Goal: Information Seeking & Learning: Learn about a topic

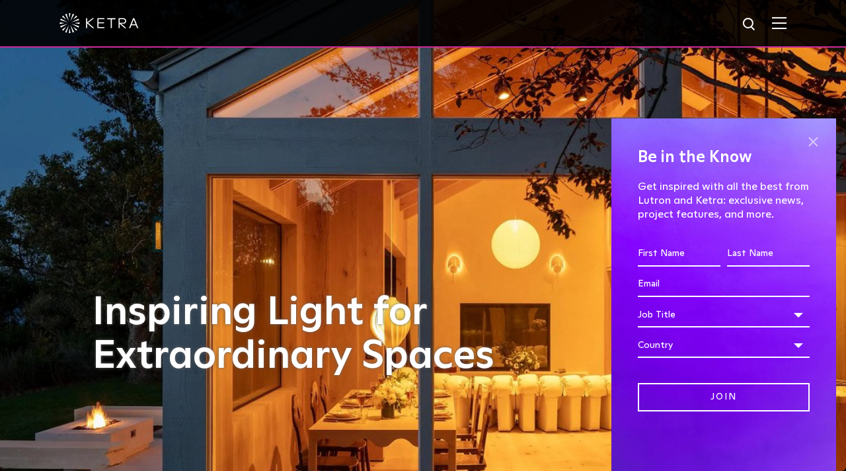
click at [816, 138] on span at bounding box center [813, 142] width 20 height 20
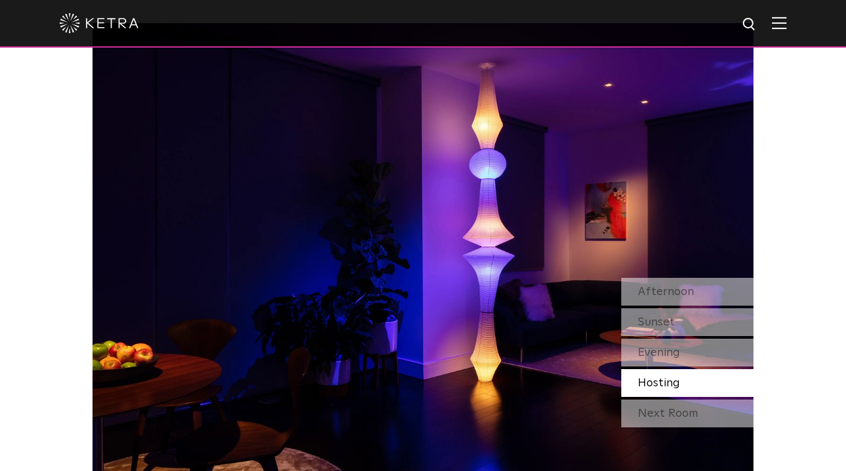
scroll to position [1109, 0]
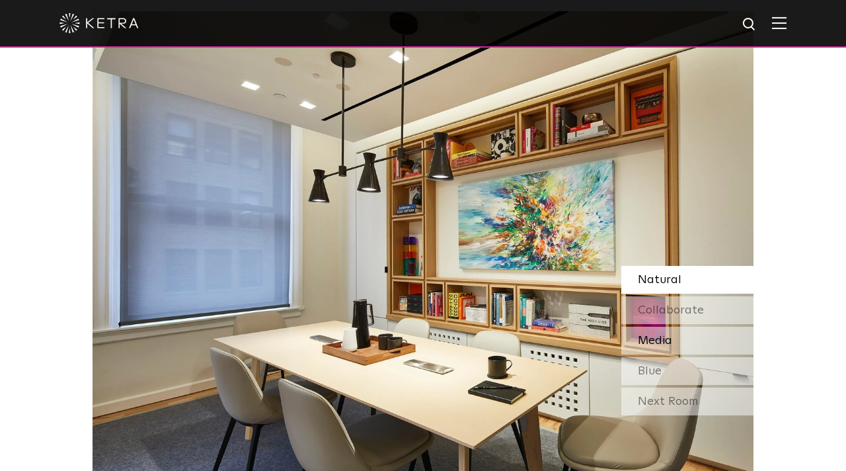
click at [660, 337] on span "Media" at bounding box center [655, 340] width 34 height 12
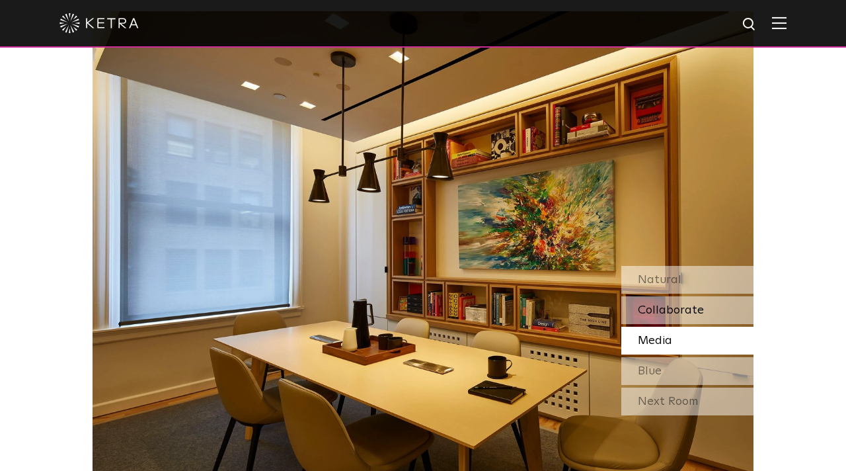
click at [662, 312] on span "Collaborate" at bounding box center [671, 310] width 66 height 12
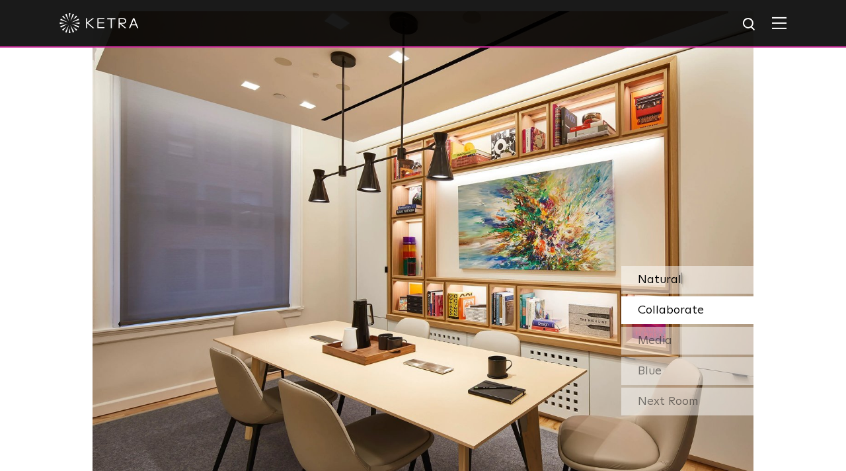
click at [665, 271] on div "Natural" at bounding box center [687, 280] width 132 height 28
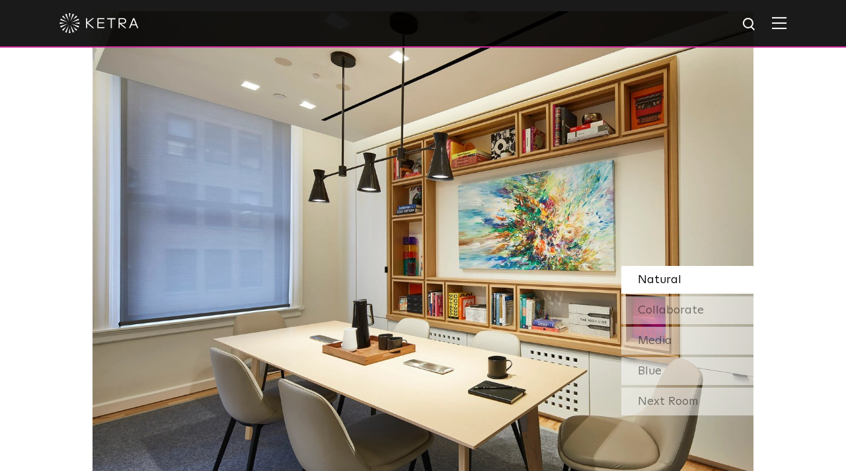
click at [665, 271] on div "Natural" at bounding box center [687, 280] width 132 height 28
click at [661, 304] on span "Collaborate" at bounding box center [671, 310] width 66 height 12
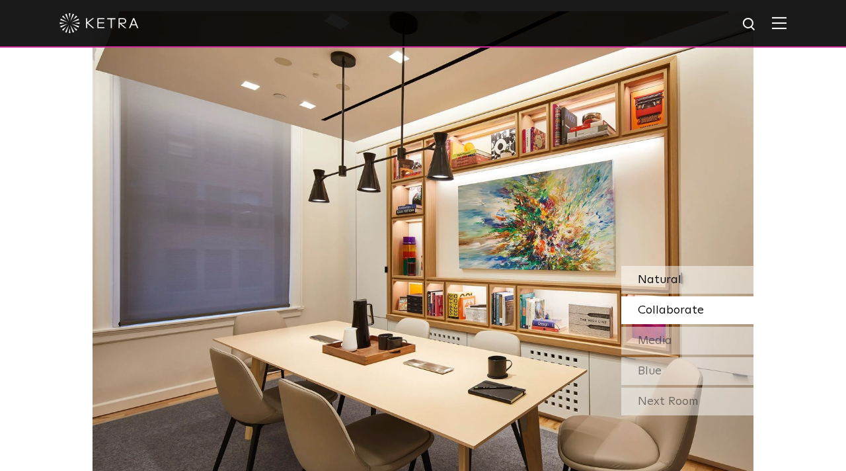
click at [664, 266] on div "Natural" at bounding box center [687, 280] width 132 height 28
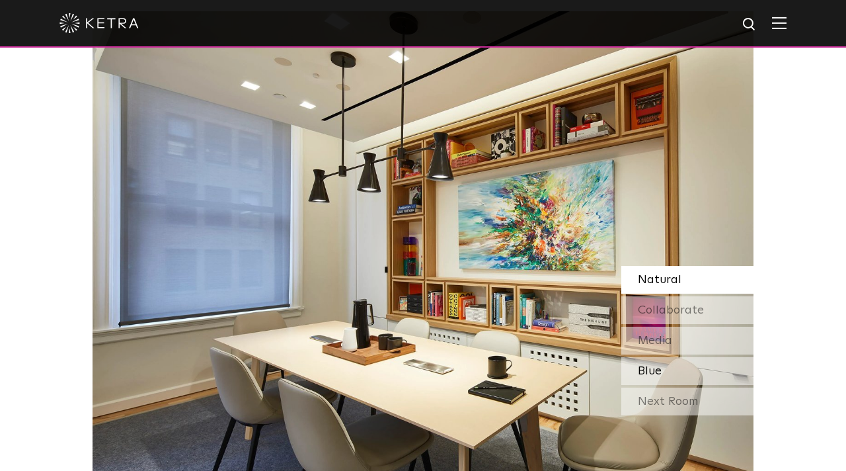
click at [654, 369] on span "Blue" at bounding box center [650, 371] width 24 height 12
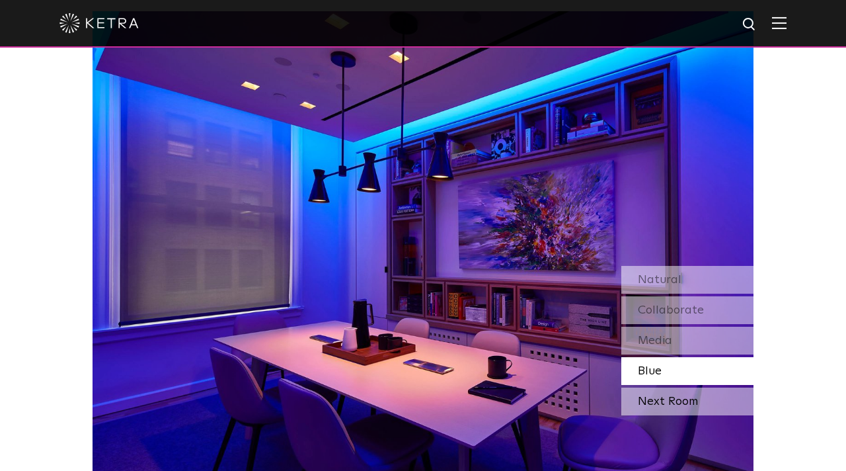
click at [652, 397] on div "Next Room" at bounding box center [687, 401] width 132 height 28
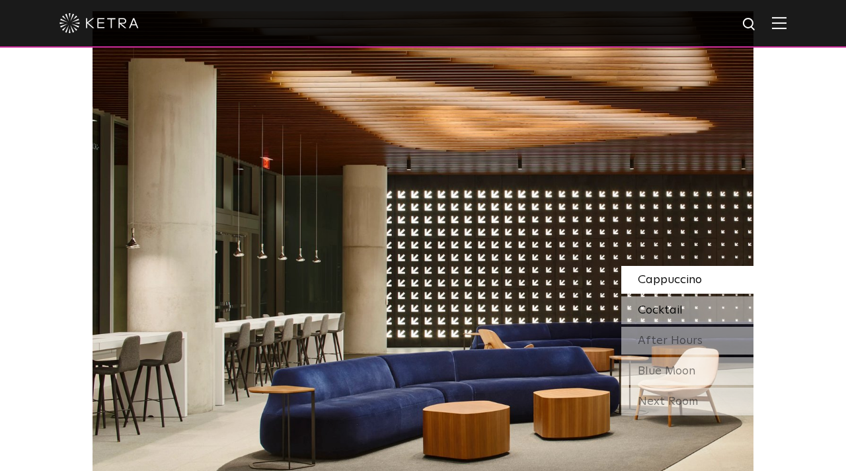
click at [668, 311] on span "Cocktail" at bounding box center [660, 310] width 45 height 12
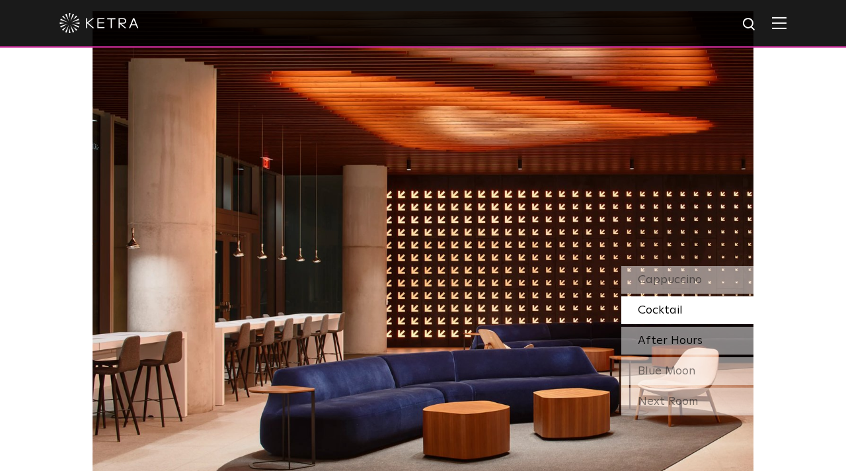
click at [668, 336] on span "After Hours" at bounding box center [670, 340] width 65 height 12
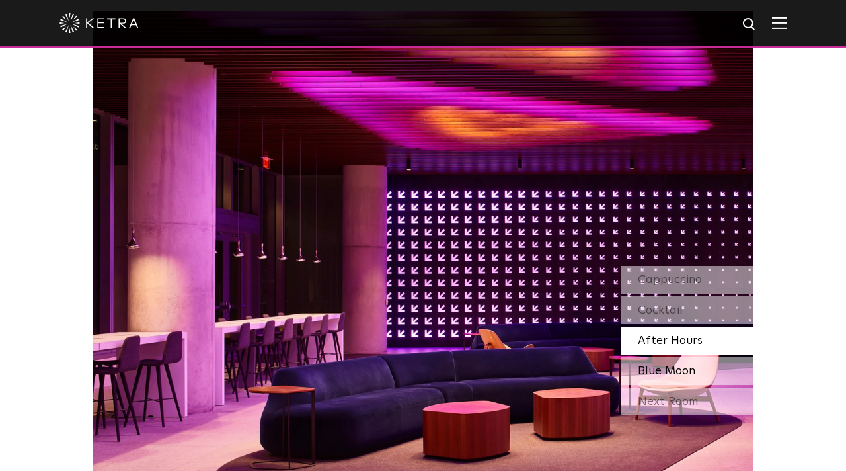
click at [662, 370] on span "Blue Moon" at bounding box center [667, 371] width 58 height 12
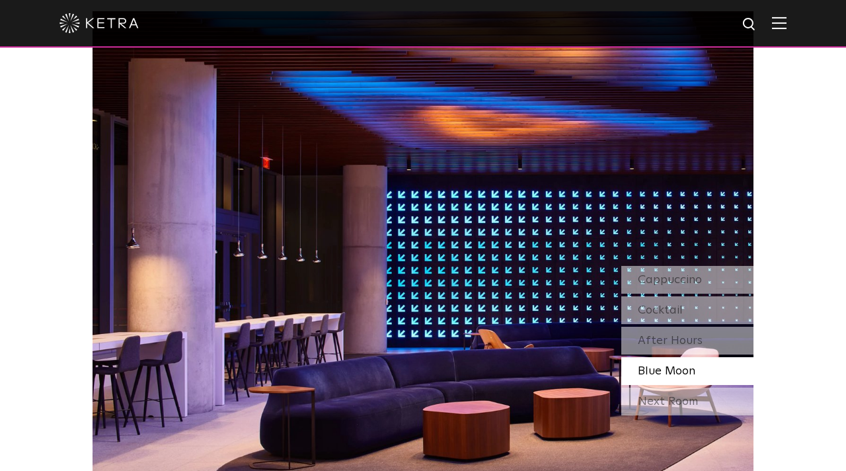
click at [643, 419] on img at bounding box center [423, 242] width 661 height 463
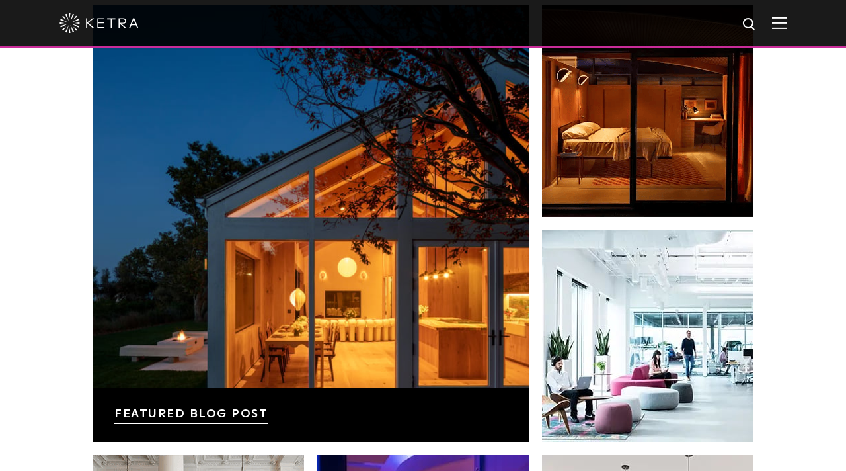
scroll to position [2084, 0]
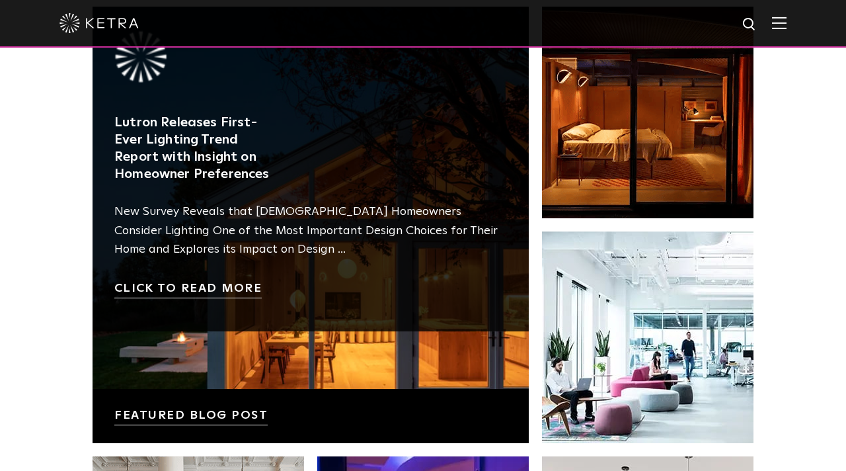
click at [173, 412] on link at bounding box center [311, 225] width 436 height 436
